Goal: Task Accomplishment & Management: Complete application form

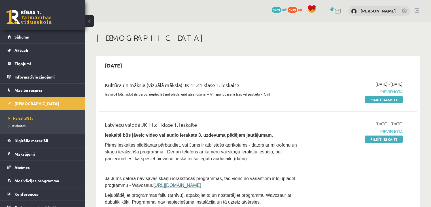
scroll to position [61, 0]
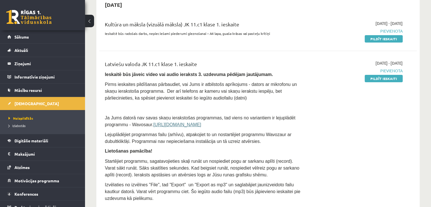
click at [332, 68] on span "Pievienota" at bounding box center [355, 71] width 93 height 6
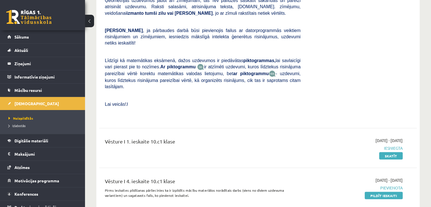
scroll to position [1065, 0]
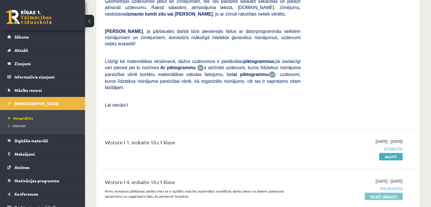
click at [375, 192] on link "Pildīt ieskaiti" at bounding box center [383, 195] width 38 height 7
click at [383, 192] on link "Pildīt ieskaiti" at bounding box center [383, 195] width 38 height 7
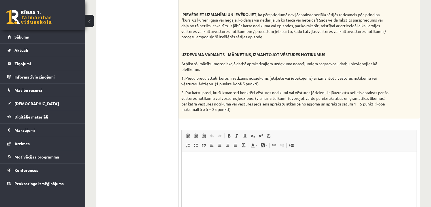
scroll to position [321, 0]
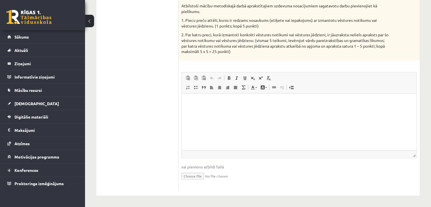
click at [190, 176] on input "file" at bounding box center [298, 176] width 235 height 12
type input "**********"
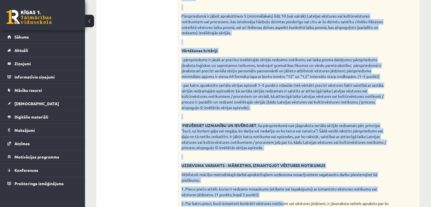
scroll to position [153, 0]
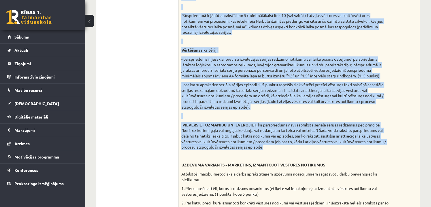
drag, startPoint x: 181, startPoint y: 49, endPoint x: 275, endPoint y: 149, distance: 137.0
click at [275, 149] on div "UZDEVUMA VARIANTS - "LIKTEŅA LĪDUMNIEKI" ANALĪZE Iepriekš uzrakstīts pārspriedu…" at bounding box center [298, 100] width 241 height 256
copy div "UZDEVUMA VARIANTS - "LIKTEŅA LĪDUMNIEKI" ANALĪZE Iepriekš uzrakstīts pārspriedu…"
click at [236, 112] on div "UZDEVUMA VARIANTS - "LIKTEŅA LĪDUMNIEKI" ANALĪZE Iepriekš uzrakstīts pārspriedu…" at bounding box center [298, 100] width 241 height 256
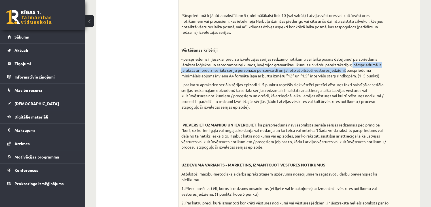
drag, startPoint x: 355, startPoint y: 64, endPoint x: 345, endPoint y: 70, distance: 11.2
click at [345, 70] on p "- pārspriedums ir jāsāk ar precīzu izvēlētajās sērijās redzamo notikumu vai lai…" at bounding box center [284, 67] width 207 height 22
copy p "pārspriedumā ir jāraksta arī precīzi seriāla sēriju personāžu personvārdi un jā…"
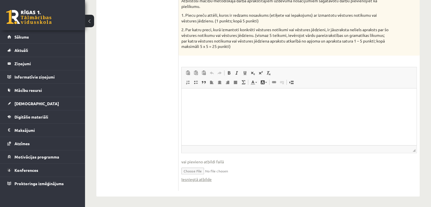
scroll to position [326, 0]
click at [215, 168] on input "file" at bounding box center [298, 170] width 235 height 12
click at [197, 170] on input "file" at bounding box center [298, 170] width 235 height 12
type input "**********"
click at [193, 178] on link "Iesniegtā atbilde" at bounding box center [196, 179] width 30 height 6
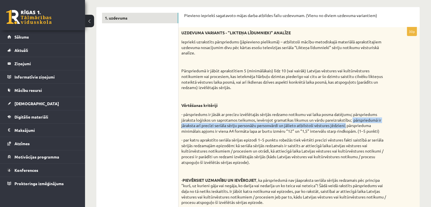
scroll to position [98, 0]
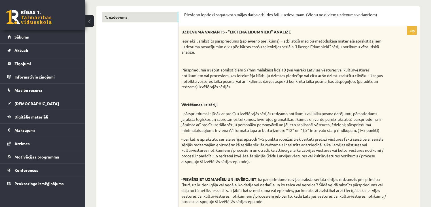
drag, startPoint x: 69, startPoint y: 10, endPoint x: 250, endPoint y: 98, distance: 201.2
click at [250, 98] on p at bounding box center [284, 96] width 207 height 6
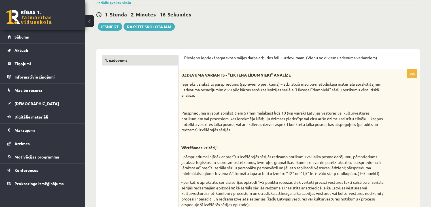
scroll to position [54, 0]
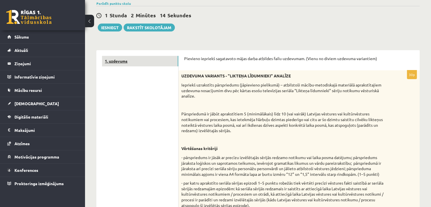
click at [123, 61] on link "1. uzdevums" at bounding box center [140, 61] width 76 height 10
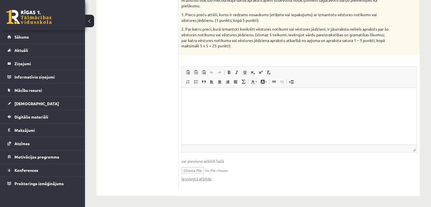
scroll to position [326, 0]
click at [195, 169] on input "file" at bounding box center [298, 170] width 235 height 12
type input "**********"
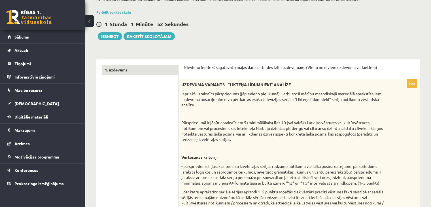
scroll to position [45, 0]
click at [114, 36] on button "Iesniegt" at bounding box center [110, 37] width 24 height 8
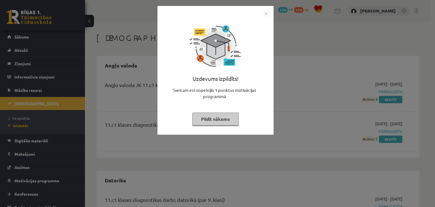
click at [265, 14] on img "Close" at bounding box center [266, 13] width 8 height 8
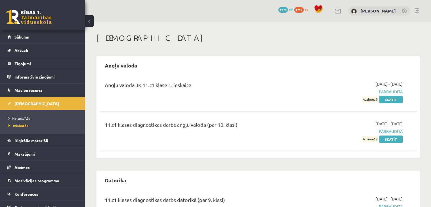
click at [27, 117] on span "Neizpildītās" at bounding box center [19, 118] width 22 height 5
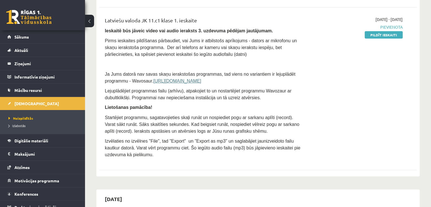
scroll to position [106, 0]
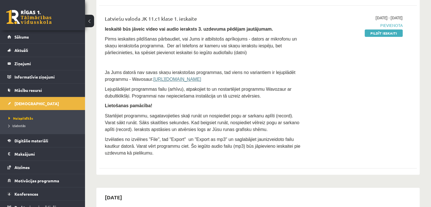
drag, startPoint x: 389, startPoint y: 33, endPoint x: 238, endPoint y: 29, distance: 150.7
click at [389, 33] on link "Pildīt ieskaiti" at bounding box center [383, 32] width 38 height 7
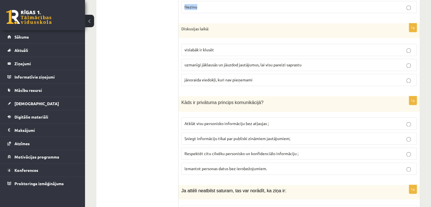
scroll to position [819, 0]
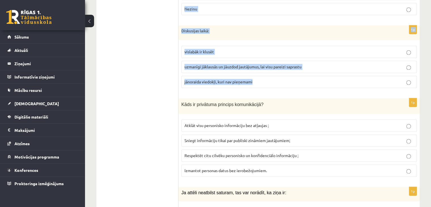
drag, startPoint x: 183, startPoint y: 42, endPoint x: 322, endPoint y: 69, distance: 141.3
copy form "iskusijas problēmu loks var būt: jebkurš jautājums, ja vien tas neattiecas uz m…"
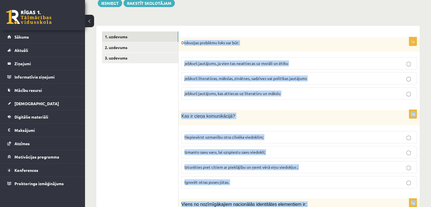
scroll to position [177, 0]
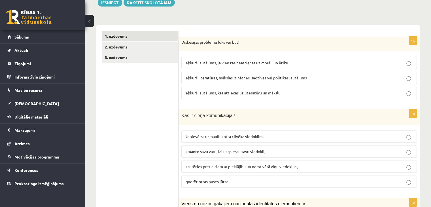
click at [272, 75] on span "jebkurš literatūras, mākslas, zinātnes, sadzīves vai politikas jautājums" at bounding box center [245, 77] width 122 height 5
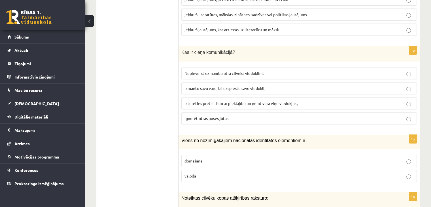
scroll to position [268, 0]
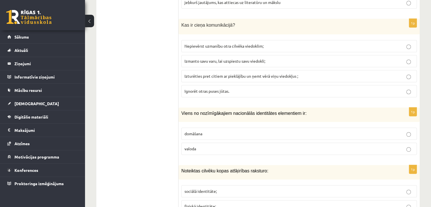
click at [234, 73] on span "Izturēties pret citiem ar pieklājību un ņemt vērā viņu viedokļus ;" at bounding box center [241, 75] width 114 height 5
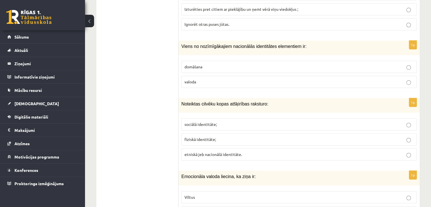
scroll to position [340, 0]
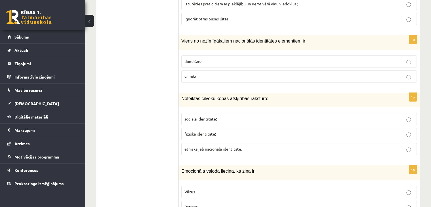
click at [234, 73] on p "valoda" at bounding box center [298, 76] width 229 height 6
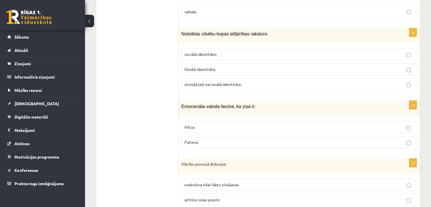
scroll to position [414, 0]
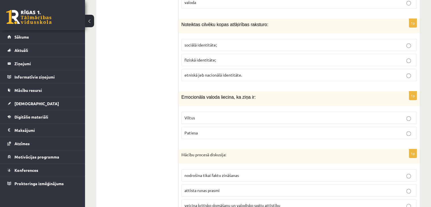
click at [207, 115] on p "Viltus" at bounding box center [298, 118] width 229 height 6
click at [214, 72] on span "etniskā jeb nacionālā identitāte." at bounding box center [212, 74] width 57 height 5
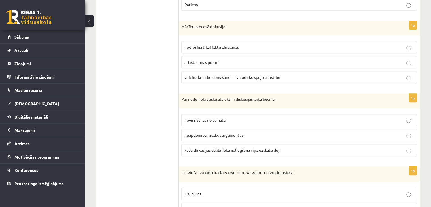
scroll to position [543, 0]
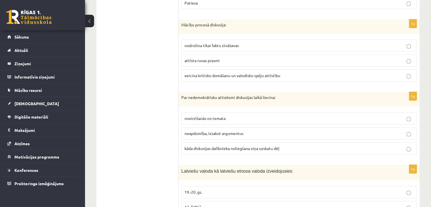
click at [212, 71] on label "veicina kritisko domāšanu un valodisko spēju attīstību" at bounding box center [298, 75] width 235 height 12
click at [207, 145] on p "kāda diskusijas dalībnieka noliegšana viņa uzskatu dēļ" at bounding box center [298, 148] width 229 height 6
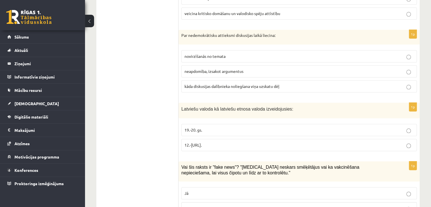
scroll to position [606, 0]
click at [238, 142] on p "12.-16.gs." at bounding box center [298, 145] width 229 height 6
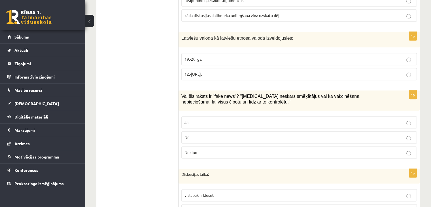
scroll to position [683, 0]
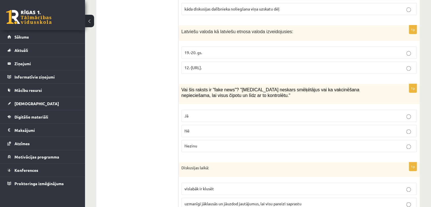
click at [241, 113] on p "Jā" at bounding box center [298, 116] width 229 height 6
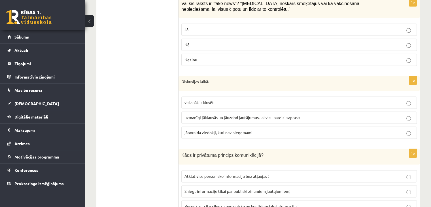
scroll to position [769, 0]
click at [237, 114] on p "uzmanīgi jāklausās un jāuzdod jautājumus, lai visu pareizi saprastu" at bounding box center [298, 117] width 229 height 6
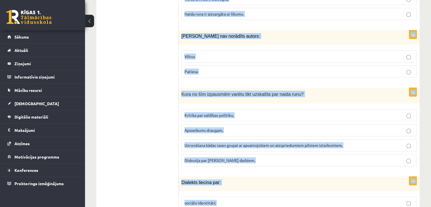
scroll to position [1648, 0]
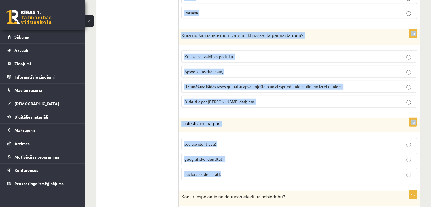
drag, startPoint x: 181, startPoint y: 69, endPoint x: 266, endPoint y: 163, distance: 127.1
copy form "Kāds ir privātuma princips komunikācijā? Atklāt visu personisko informāciju bez…"
click at [266, 168] on label "nacionālo identitāti." at bounding box center [298, 174] width 235 height 12
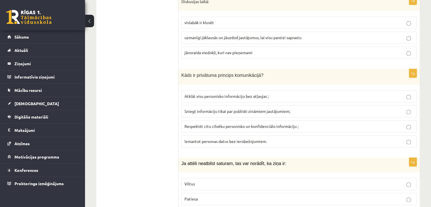
scroll to position [850, 0]
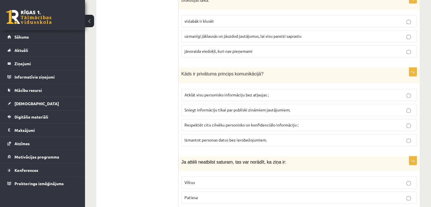
click at [239, 119] on label "Respektēt citu cilvēku personisko un konfidenciālo informāciju ;" at bounding box center [298, 125] width 235 height 12
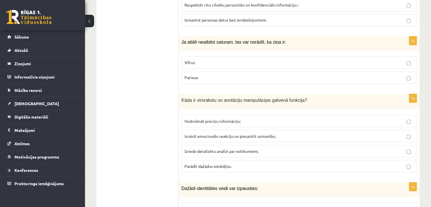
scroll to position [970, 0]
click at [215, 59] on p "Viltus" at bounding box center [298, 62] width 229 height 6
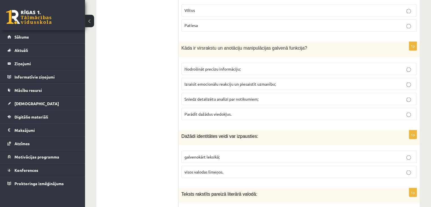
click at [252, 81] on p "Izraisīt emocionālu reakciju un piesaistīt uzmanību;" at bounding box center [298, 84] width 229 height 6
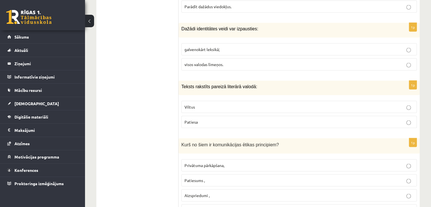
scroll to position [1129, 0]
click at [241, 61] on p "visos valodas līmeņos." at bounding box center [298, 64] width 229 height 6
click at [198, 119] on p "Patiesa" at bounding box center [298, 122] width 229 height 6
click at [211, 177] on p "Patiesums ," at bounding box center [298, 180] width 229 height 6
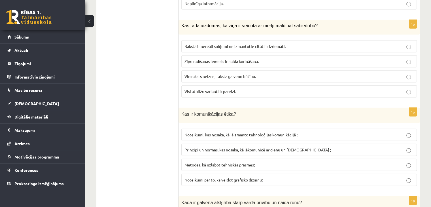
scroll to position [1337, 0]
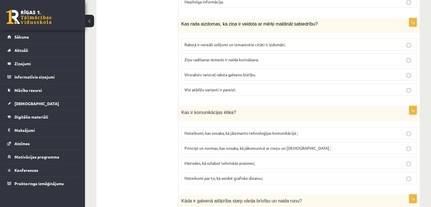
click at [234, 87] on span "Visi atbilžu varianti ir pareizi." at bounding box center [210, 89] width 52 height 5
click at [226, 145] on p "Principi un normas, kas nosaka, kā jākomunicē ar cieņu un godīgumu ;" at bounding box center [298, 148] width 229 height 6
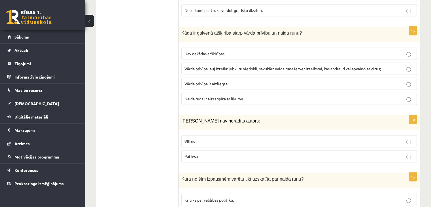
scroll to position [1505, 0]
click at [242, 66] on span "Vārda brīvība ļauj izteikt jebkuru viedokli, savukārt naida runa ietver izteiks…" at bounding box center [282, 68] width 196 height 5
click at [207, 138] on p "Viltus" at bounding box center [298, 141] width 229 height 6
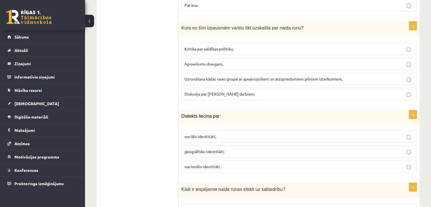
scroll to position [1656, 0]
click at [218, 148] on p "ģeogrāfisko identitāti;" at bounding box center [298, 151] width 229 height 6
click at [225, 75] on p "Uzrunāšana kādas rases grupai ar apvainojošiem un aizspriedumiem pilniem izteik…" at bounding box center [298, 78] width 229 height 6
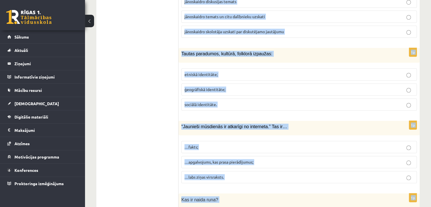
scroll to position [2683, 0]
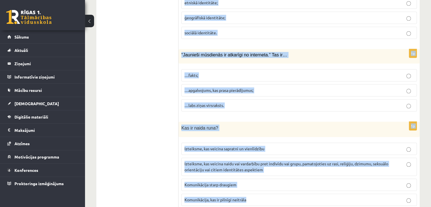
drag, startPoint x: 180, startPoint y: 54, endPoint x: 270, endPoint y: 183, distance: 156.9
copy form "Kādi ir iespējamie naida runas efekti uz sabiedrību? Uzlabo sabiedrības harmoni…"
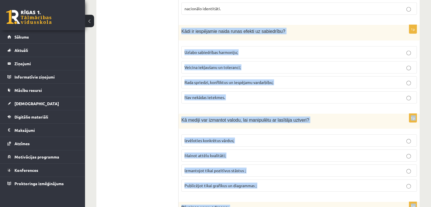
scroll to position [1824, 0]
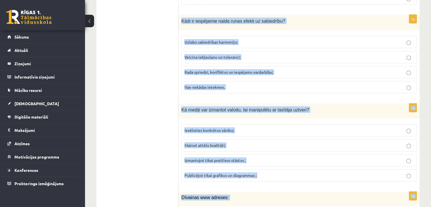
click at [240, 69] on p "Rada spriedzi, konfliktus un iespējamu vardarbību;" at bounding box center [298, 72] width 229 height 6
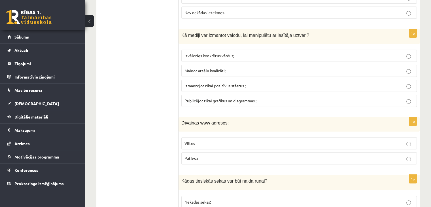
scroll to position [1899, 0]
click at [190, 49] on label "Izvēloties konkrētus vārdus;" at bounding box center [298, 55] width 235 height 12
click at [213, 140] on p "Viltus" at bounding box center [298, 143] width 229 height 6
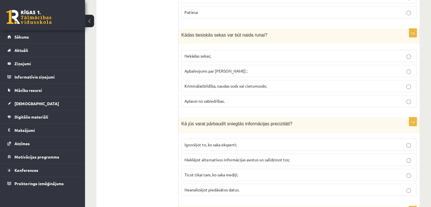
scroll to position [2044, 0]
click at [241, 83] on span "Kriminālatbildība, naudas sods vai cietumsods;" at bounding box center [225, 85] width 82 height 5
click at [239, 157] on span "Meklējot alternatīvus informācijas avotus un salīdzinot tos;" at bounding box center [236, 159] width 105 height 5
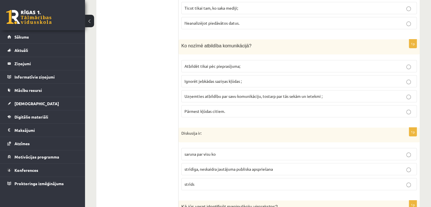
scroll to position [2211, 0]
click at [195, 93] on span "Uzņemties atbildību par savu komunikāciju, tostarp par tās sekām un ietekmi ;" at bounding box center [253, 95] width 138 height 5
click at [204, 166] on p "strīdīga, neskaidra jautājuma publiska apspriešana" at bounding box center [298, 169] width 229 height 6
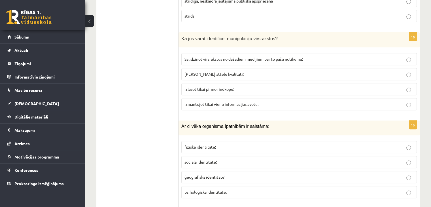
scroll to position [2381, 0]
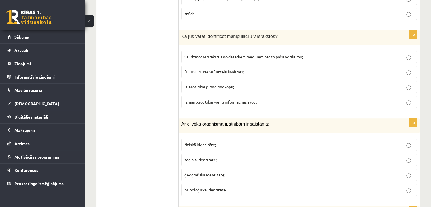
click at [249, 54] on span "Salīdzinot virsrakstus no dažādiem medijiem par to pašu notikumu;" at bounding box center [243, 56] width 118 height 5
click at [222, 142] on p "fiziskā identitāte;" at bounding box center [298, 145] width 229 height 6
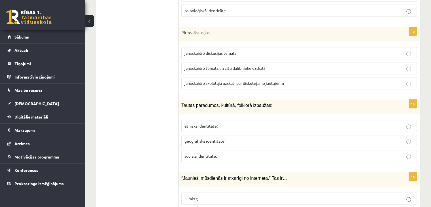
scroll to position [2563, 0]
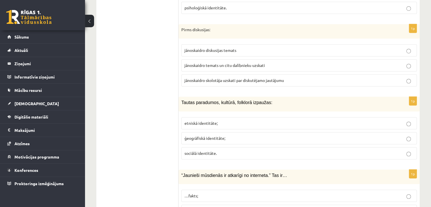
click at [223, 63] on span "jānoskaidro temats un citu dalībnieku uzskati" at bounding box center [224, 65] width 80 height 5
click at [212, 120] on span "etniskā identitāte;" at bounding box center [200, 122] width 33 height 5
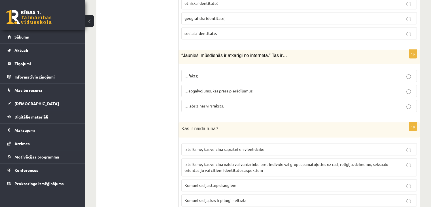
scroll to position [2683, 0]
click at [208, 87] on span "…apgalvojums, kas prasa pierādījumus;" at bounding box center [218, 89] width 69 height 5
click at [222, 157] on label "Izteiksme, kas veicina naidu vai vardarbību pret indivīdu vai grupu, pamatojoti…" at bounding box center [298, 166] width 235 height 18
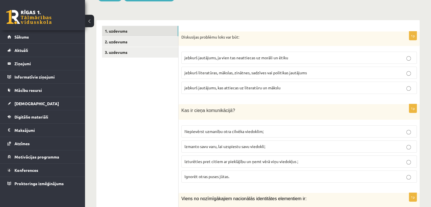
scroll to position [183, 0]
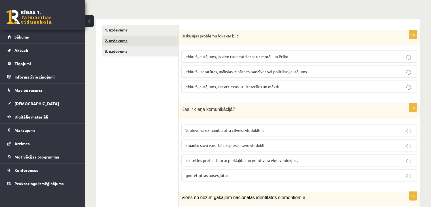
click at [137, 35] on link "2. uzdevums" at bounding box center [140, 40] width 76 height 10
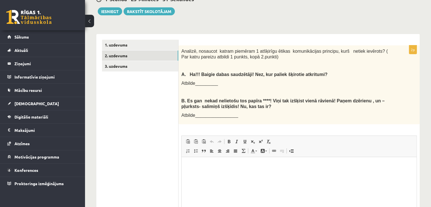
scroll to position [0, 0]
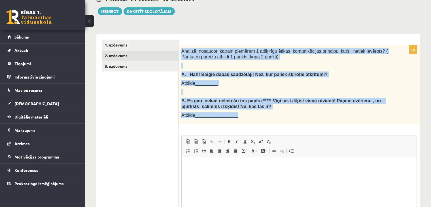
drag, startPoint x: 180, startPoint y: 42, endPoint x: 243, endPoint y: 111, distance: 93.2
click at [243, 111] on div "Analizē, nosaucot katram piemēram 1 atšķirīgu ētikas komunikācijas principu, ku…" at bounding box center [298, 84] width 241 height 79
copy div "Analizē, nosaucot katram piemēram 1 atšķirīgu ētikas komunikācijas principu, ku…"
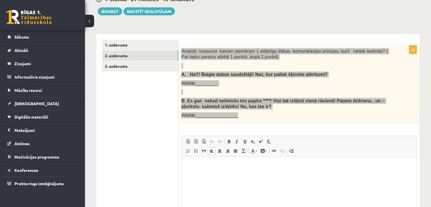
click at [184, 162] on html at bounding box center [298, 165] width 235 height 17
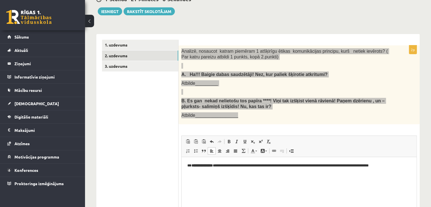
click at [219, 165] on p "**********" at bounding box center [299, 165] width 224 height 6
click at [228, 174] on html "**********" at bounding box center [298, 165] width 235 height 17
click at [396, 170] on html "**********" at bounding box center [298, 165] width 235 height 17
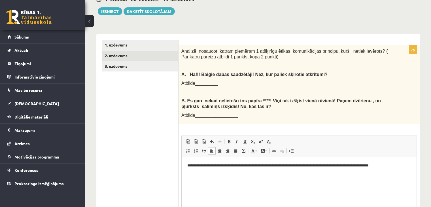
click at [383, 125] on div "**********" at bounding box center [298, 149] width 241 height 208
click at [368, 177] on p "Bagātinātā teksta redaktors, wiswyg-editor-user-answer-47433890668700" at bounding box center [298, 175] width 223 height 6
click at [200, 179] on html "**********" at bounding box center [298, 170] width 235 height 27
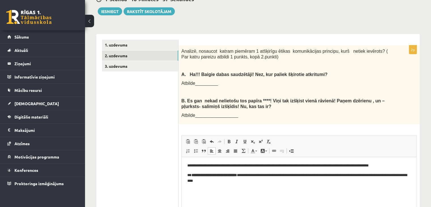
click at [247, 175] on p "**********" at bounding box center [299, 178] width 224 height 12
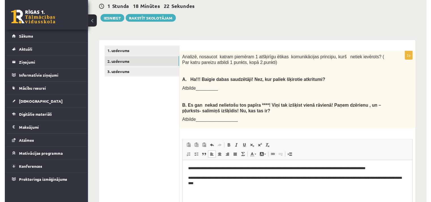
scroll to position [161, 0]
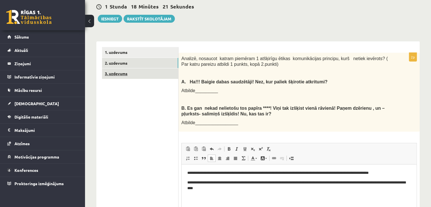
click at [147, 68] on link "3. uzdevums" at bounding box center [140, 73] width 76 height 10
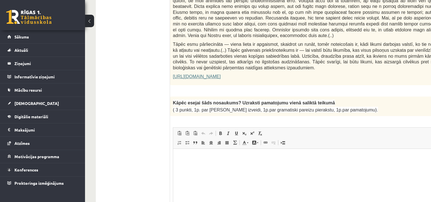
scroll to position [405, 1]
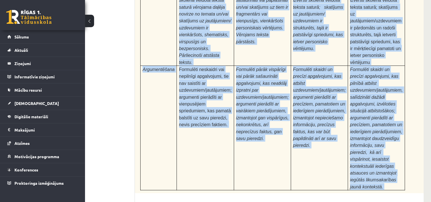
scroll to position [1441, 36]
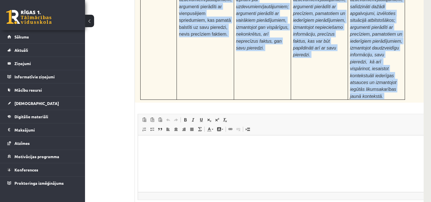
drag, startPoint x: 137, startPoint y: 78, endPoint x: 375, endPoint y: 54, distance: 239.1
copy form "Fragments no Valentīnas Freimanes grāmatas "Antigones likums" Mūsu zemapziņas p…"
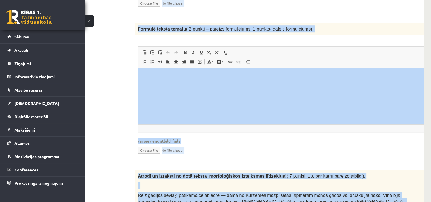
scroll to position [632, 36]
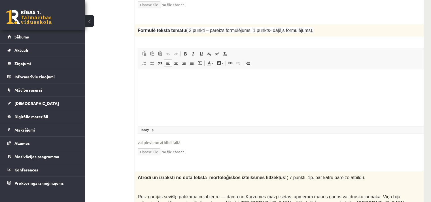
click at [182, 87] on html at bounding box center [286, 77] width 297 height 17
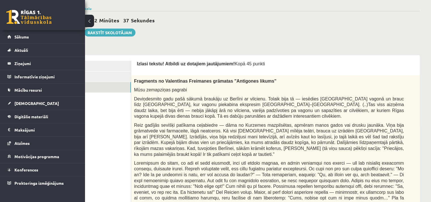
scroll to position [0, 0]
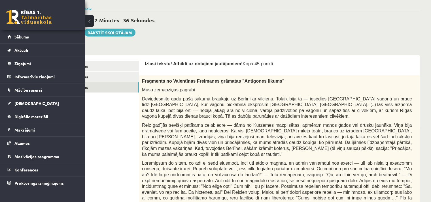
click at [93, 23] on button at bounding box center [89, 21] width 9 height 12
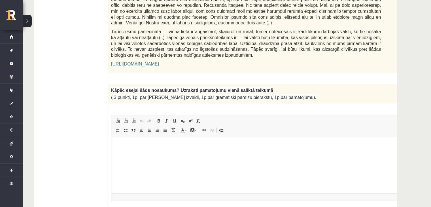
scroll to position [418, 0]
click at [191, 148] on html at bounding box center [259, 144] width 297 height 17
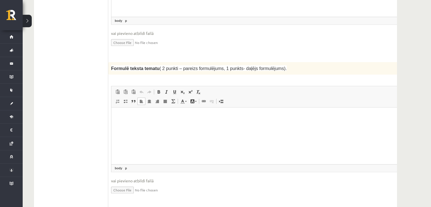
scroll to position [605, 0]
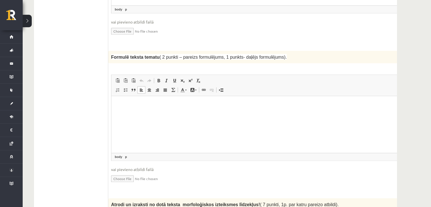
click at [166, 112] on html at bounding box center [259, 104] width 297 height 17
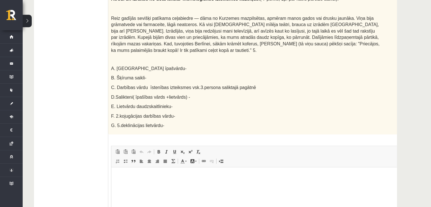
scroll to position [811, 0]
click at [129, 183] on html at bounding box center [259, 174] width 297 height 17
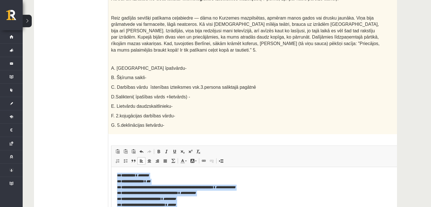
drag, startPoint x: 116, startPoint y: 174, endPoint x: 200, endPoint y: 217, distance: 94.8
click at [200, 206] on html "**********" at bounding box center [259, 192] width 297 height 53
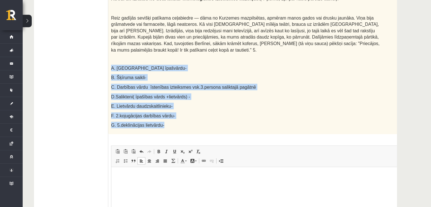
drag, startPoint x: 110, startPoint y: 52, endPoint x: 180, endPoint y: 116, distance: 94.6
click at [180, 116] on div "Atrodi un izraksti no dotā teksta morfoloģiskos izteiksmes līdzekļus! ( 7 punkt…" at bounding box center [260, 63] width 304 height 142
copy div "A. Vienu īpašvārdu- B. Šķīruma saikli- C. Darbības vārdu īstenības izteiksmes v…"
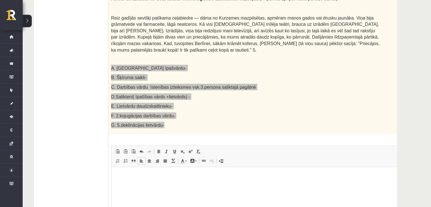
click at [132, 184] on html at bounding box center [259, 174] width 297 height 17
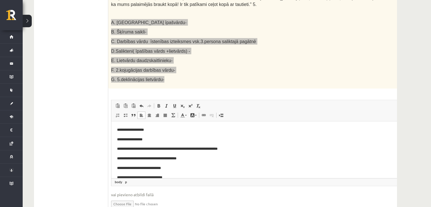
scroll to position [859, 0]
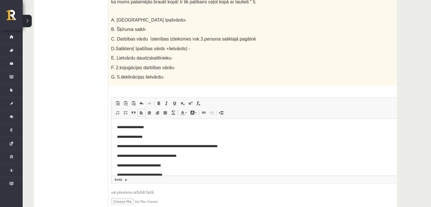
click at [95, 104] on ul "1. uzdevums 2. uzdevums 3. uzdevums" at bounding box center [70, 77] width 76 height 1471
click at [161, 127] on p "**********" at bounding box center [250, 127] width 267 height 6
click at [156, 136] on p "**********" at bounding box center [250, 137] width 267 height 6
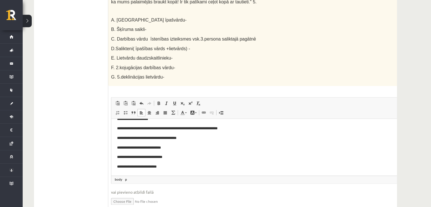
scroll to position [18, 0]
click at [246, 128] on p "**********" at bounding box center [250, 128] width 267 height 6
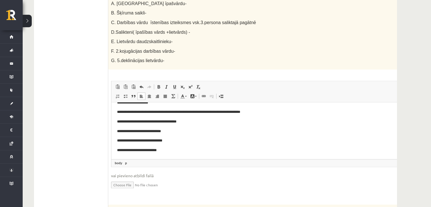
scroll to position [877, 0]
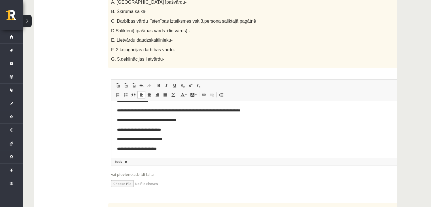
click at [187, 117] on p "**********" at bounding box center [250, 120] width 267 height 6
click at [183, 131] on p "**********" at bounding box center [250, 130] width 267 height 6
click at [176, 141] on p "**********" at bounding box center [250, 139] width 267 height 6
click at [173, 149] on p "**********" at bounding box center [250, 149] width 267 height 6
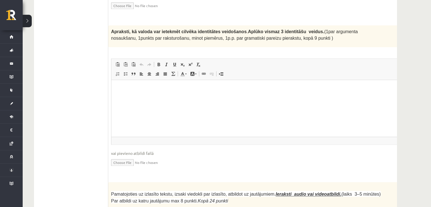
scroll to position [1052, 0]
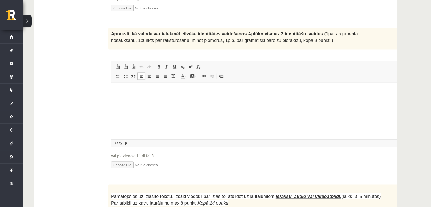
click at [169, 90] on p "Bagātinātā teksta redaktors, wiswyg-editor-user-answer-47433933133680" at bounding box center [260, 91] width 286 height 6
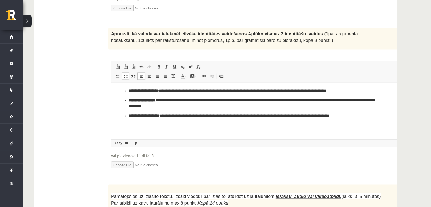
click at [128, 89] on ul "**********" at bounding box center [260, 103] width 286 height 31
click at [129, 100] on strong "**********" at bounding box center [141, 100] width 27 height 4
click at [129, 116] on strong "**********" at bounding box center [143, 116] width 31 height 4
click at [147, 91] on strong "**********" at bounding box center [132, 91] width 30 height 4
click at [159, 64] on span at bounding box center [158, 66] width 5 height 5
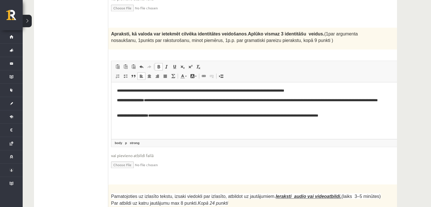
click at [159, 64] on span at bounding box center [158, 66] width 5 height 5
click at [149, 99] on p "**********" at bounding box center [252, 103] width 271 height 12
click at [148, 116] on strong "**********" at bounding box center [132, 116] width 31 height 4
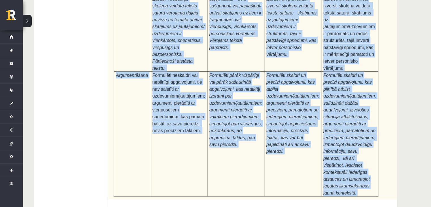
scroll to position [1383, 0]
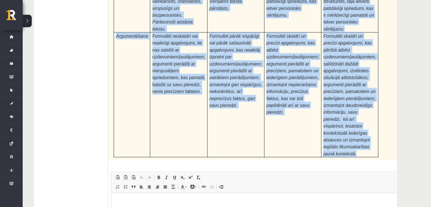
drag, startPoint x: 110, startPoint y: 44, endPoint x: 355, endPoint y: 104, distance: 251.9
click at [355, 104] on div "Pamatojoties uz izlasīto tekstu, izsaki viedokli par izlasīto, atbildot uz jaut…" at bounding box center [260, 6] width 304 height 307
copy div "Pamatojoties uz izlasīto tekstu, izsaki viedokli par izlasīto, atbildot uz jaut…"
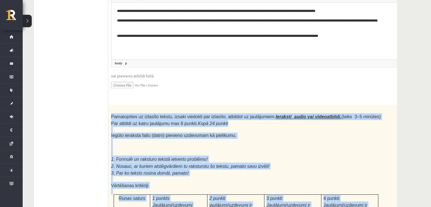
scroll to position [1138, 0]
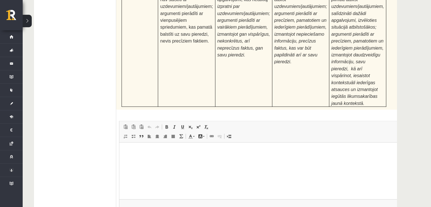
scroll to position [1436, 0]
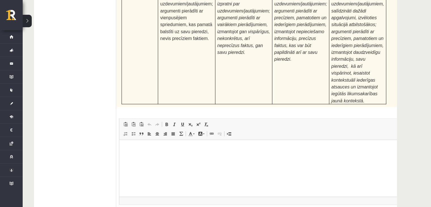
type input "**********"
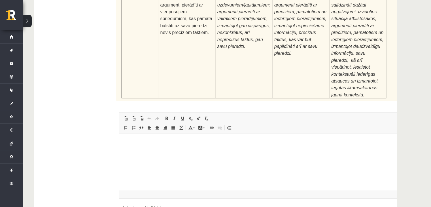
click at [296, 151] on html at bounding box center [267, 142] width 297 height 17
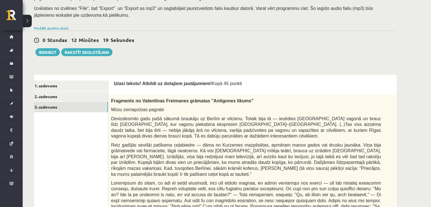
scroll to position [126, 0]
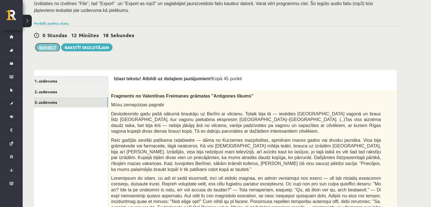
click at [51, 46] on button "Iesniegt" at bounding box center [47, 47] width 24 height 8
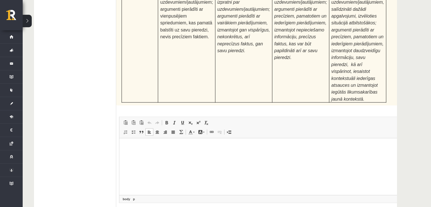
scroll to position [1442, 0]
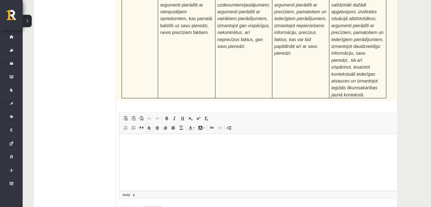
click at [200, 146] on html at bounding box center [267, 142] width 297 height 17
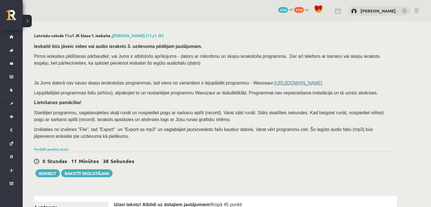
scroll to position [59, 0]
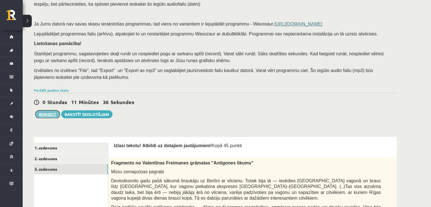
click at [48, 113] on button "Iesniegt" at bounding box center [47, 114] width 24 height 8
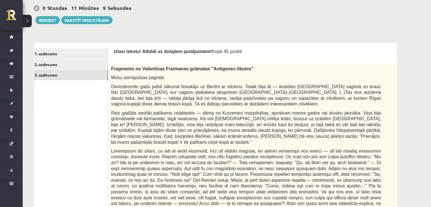
scroll to position [153, 0]
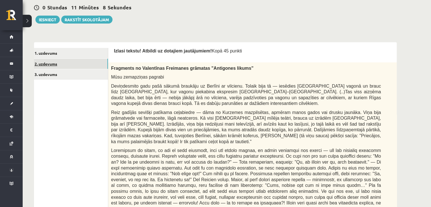
click at [80, 60] on link "2. uzdevums" at bounding box center [70, 64] width 76 height 10
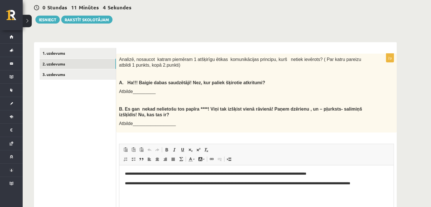
scroll to position [0, 0]
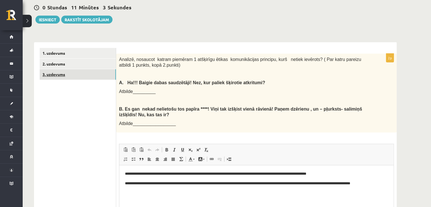
click at [91, 74] on link "3. uzdevums" at bounding box center [78, 74] width 76 height 10
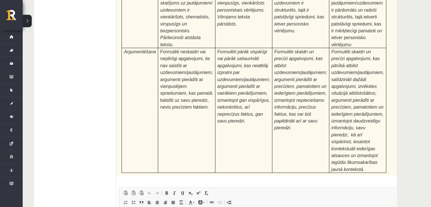
scroll to position [1442, 0]
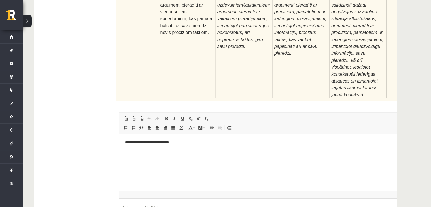
type input "**********"
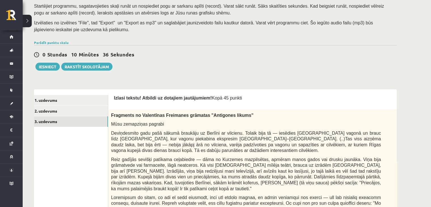
scroll to position [108, 0]
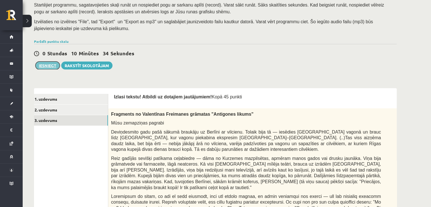
click at [47, 68] on button "Iesniegt" at bounding box center [47, 65] width 24 height 8
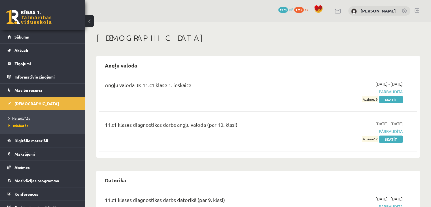
click at [22, 117] on span "Neizpildītās" at bounding box center [19, 118] width 22 height 5
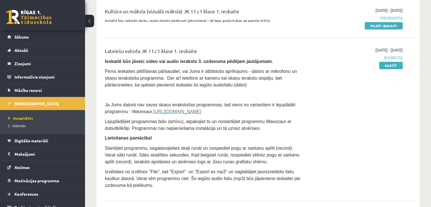
scroll to position [74, 0]
